Goal: Task Accomplishment & Management: Manage account settings

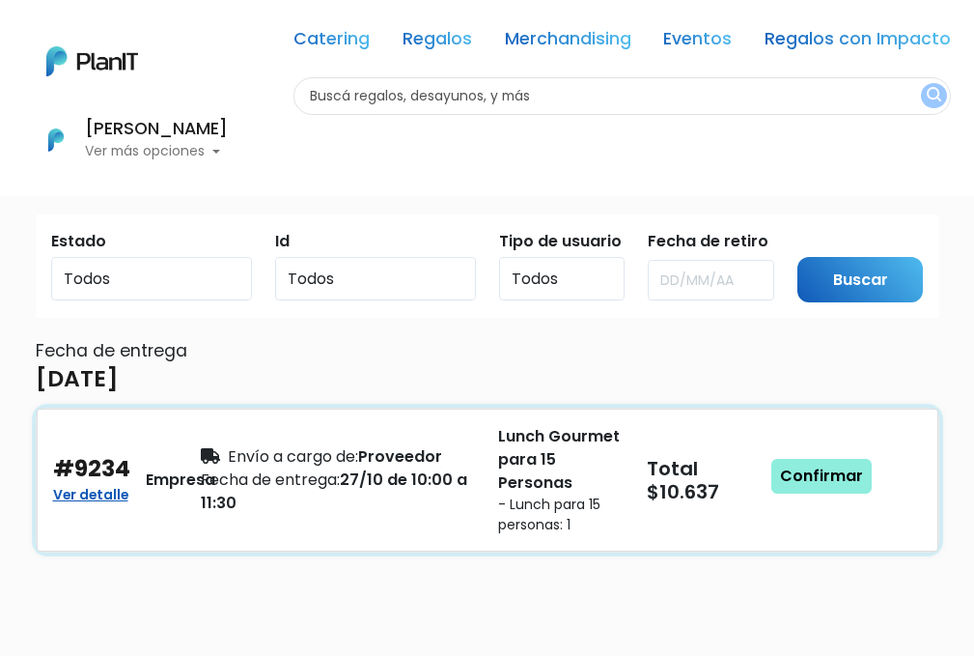
click at [657, 481] on h5 "$10.637" at bounding box center [710, 491] width 126 height 23
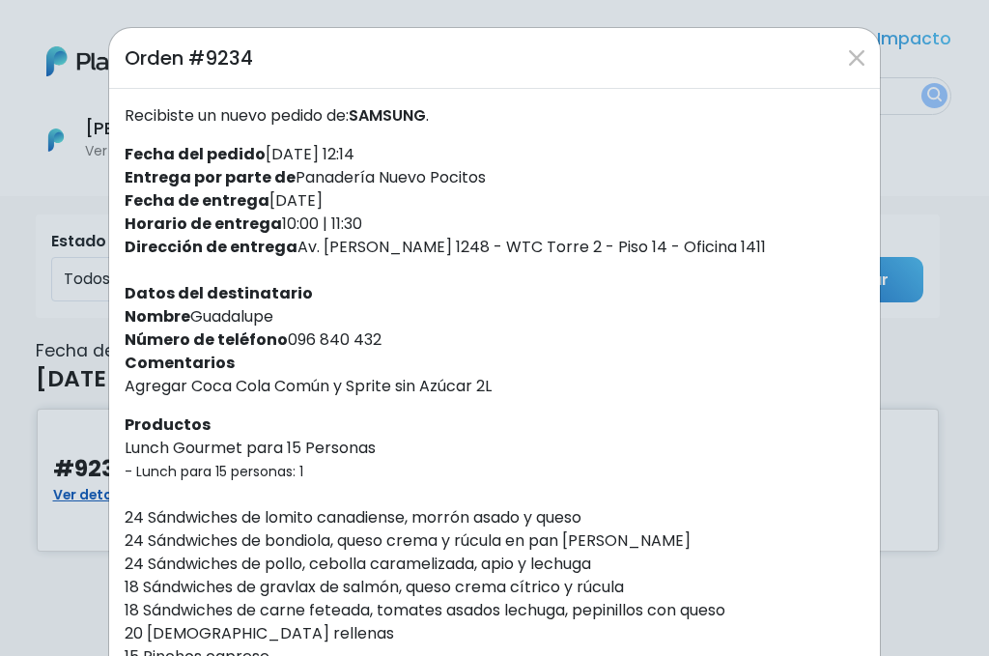
click at [520, 353] on div "Recibiste un nuevo pedido de: SAMSUNG . Fecha del pedido [DATE] 12:14 Entrega p…" at bounding box center [494, 622] width 771 height 1066
click at [19, 246] on div "Orden #9234 Recibiste un nuevo pedido de: SAMSUNG . Fecha del pedido [DATE] 12:…" at bounding box center [494, 328] width 989 height 656
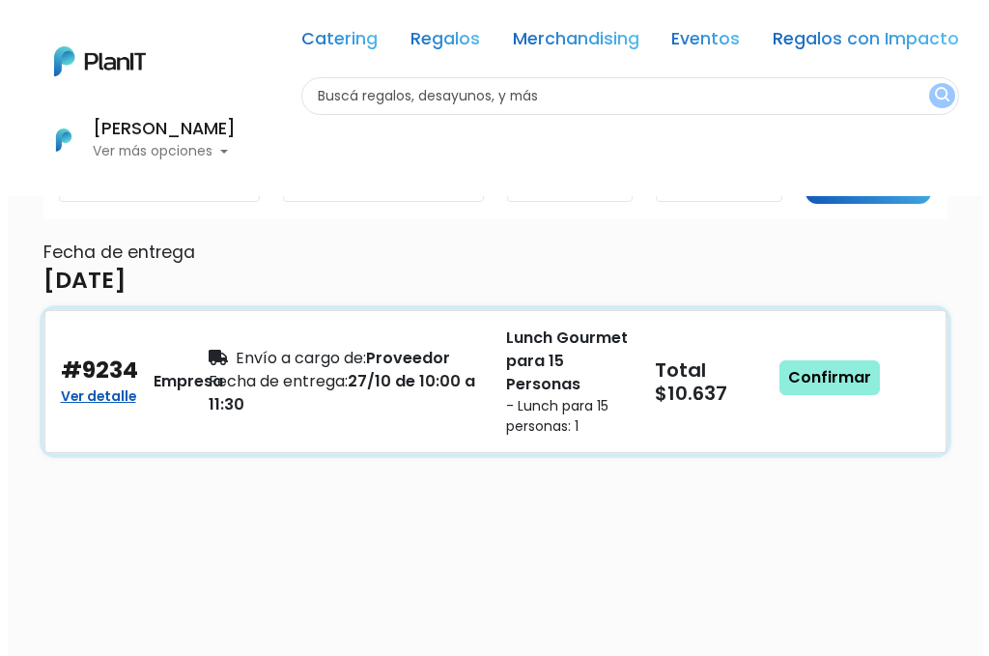
scroll to position [193, 0]
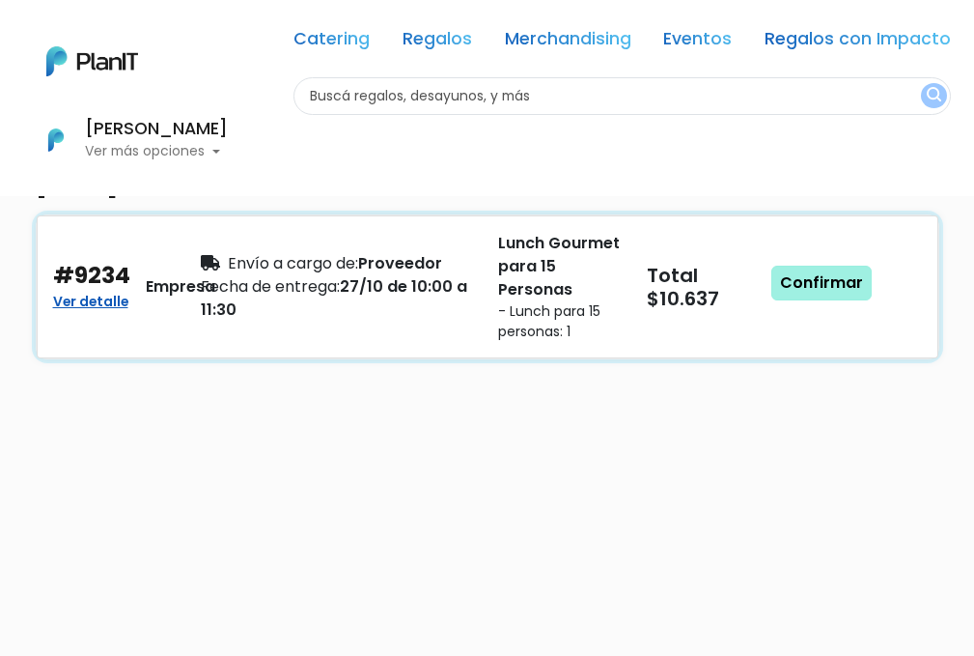
click at [841, 290] on link "Confirmar" at bounding box center [822, 283] width 100 height 35
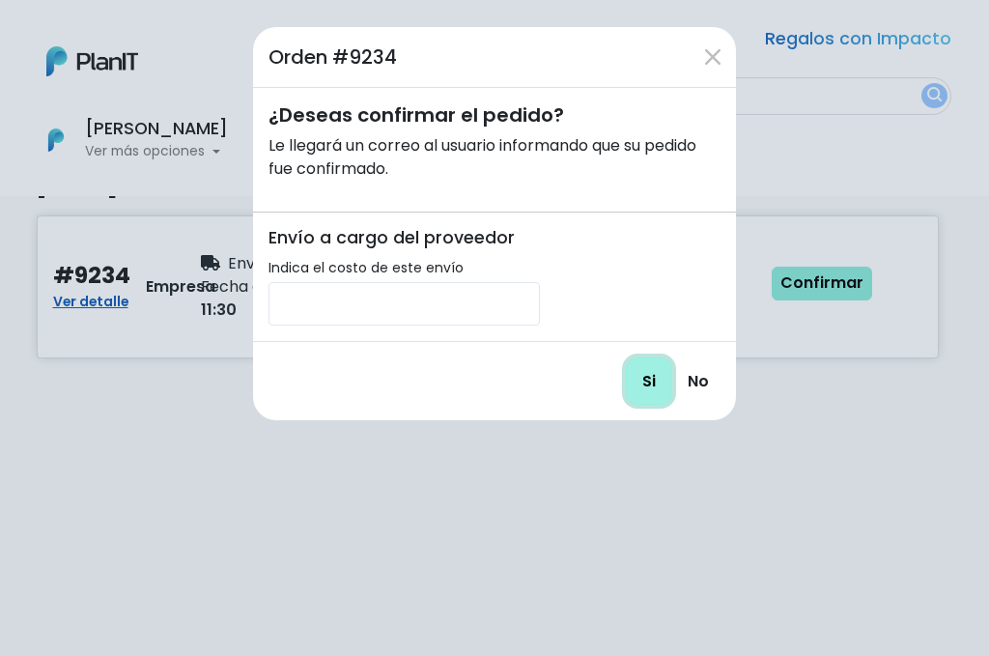
click at [634, 387] on input "Si" at bounding box center [649, 380] width 46 height 47
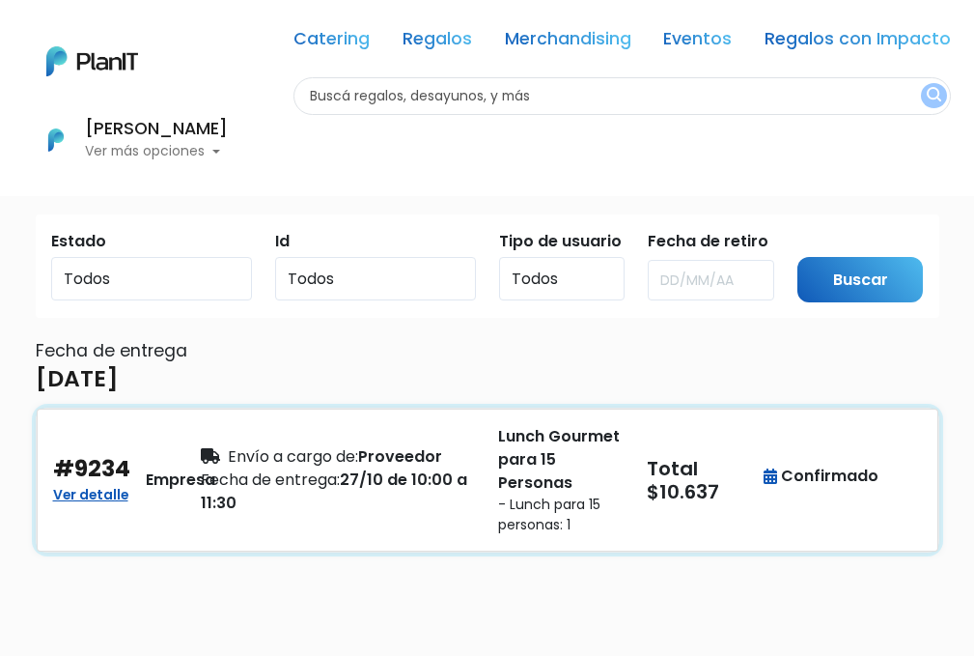
click at [454, 485] on div "Fecha de entrega: 27/10 de 10:00 a 11:30" at bounding box center [338, 491] width 274 height 46
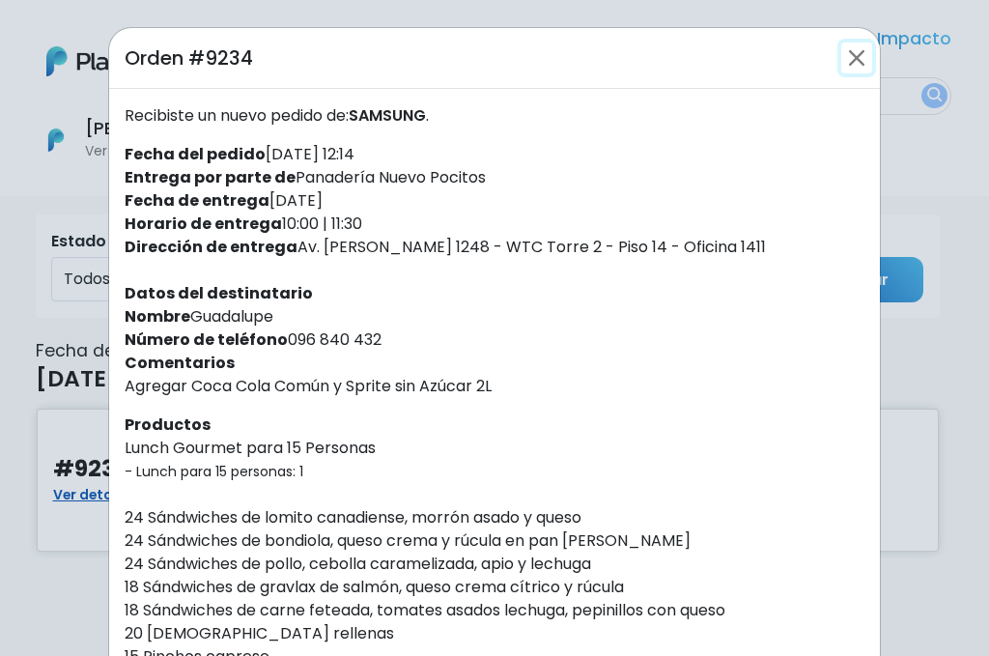
click at [842, 62] on button "Close" at bounding box center [856, 57] width 31 height 31
